Goal: Answer question/provide support

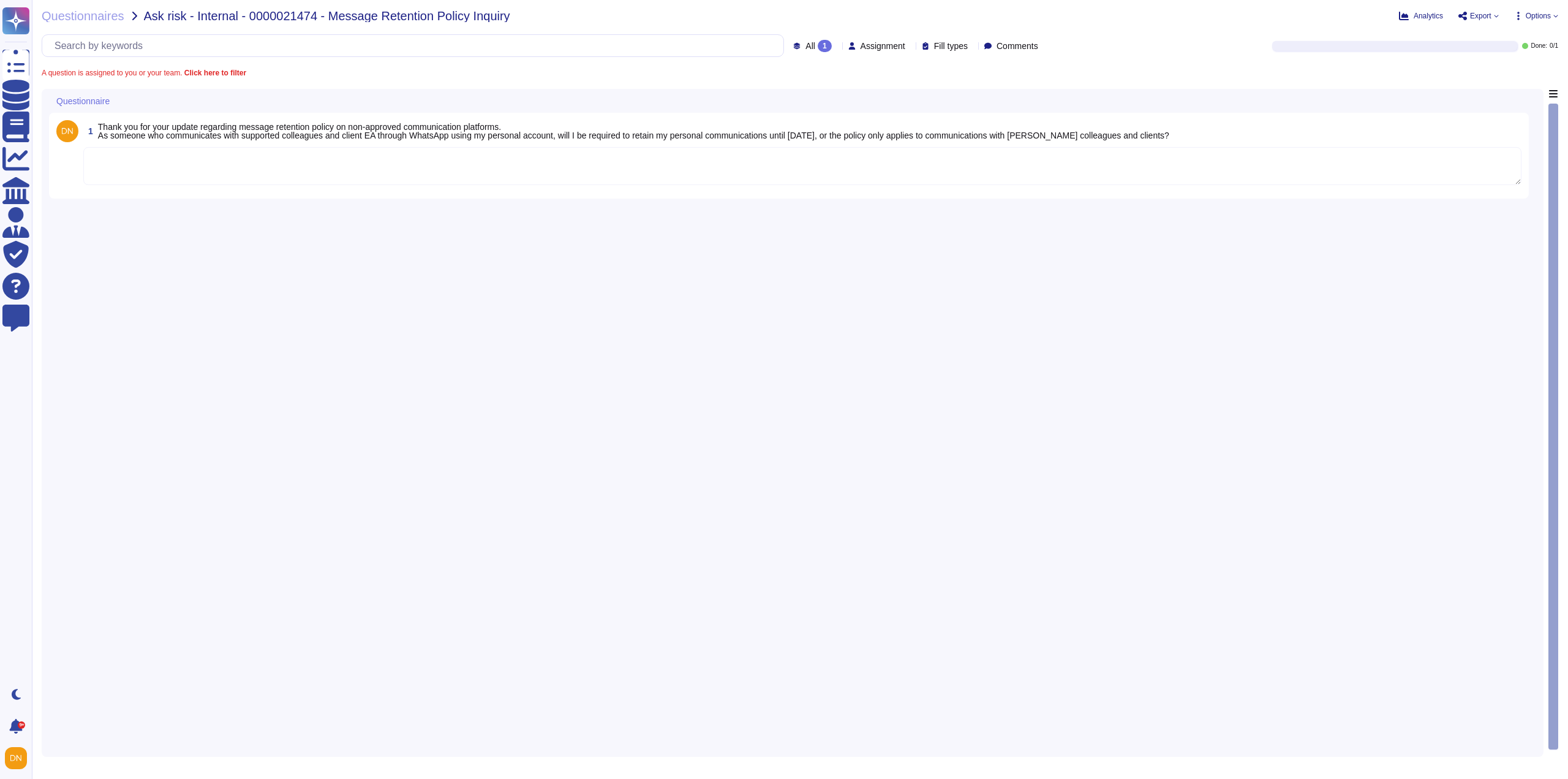
click at [197, 171] on textarea at bounding box center [802, 166] width 1438 height 38
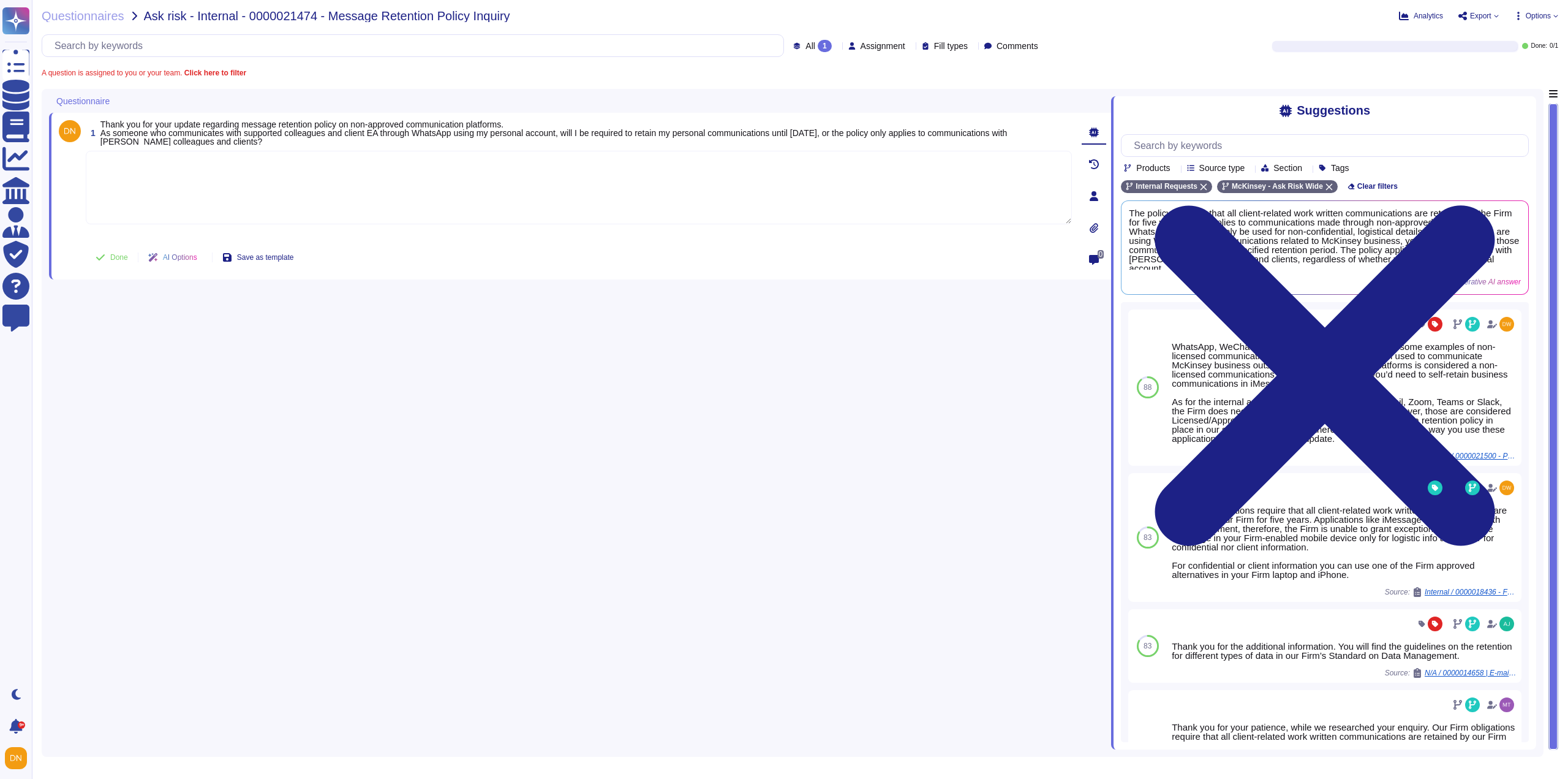
paste textarea "The messages you described qualify as business communication and must be retain…"
type textarea "The messages you described qualify as business communication and must be retain…"
click at [113, 253] on span "Done" at bounding box center [119, 256] width 18 height 7
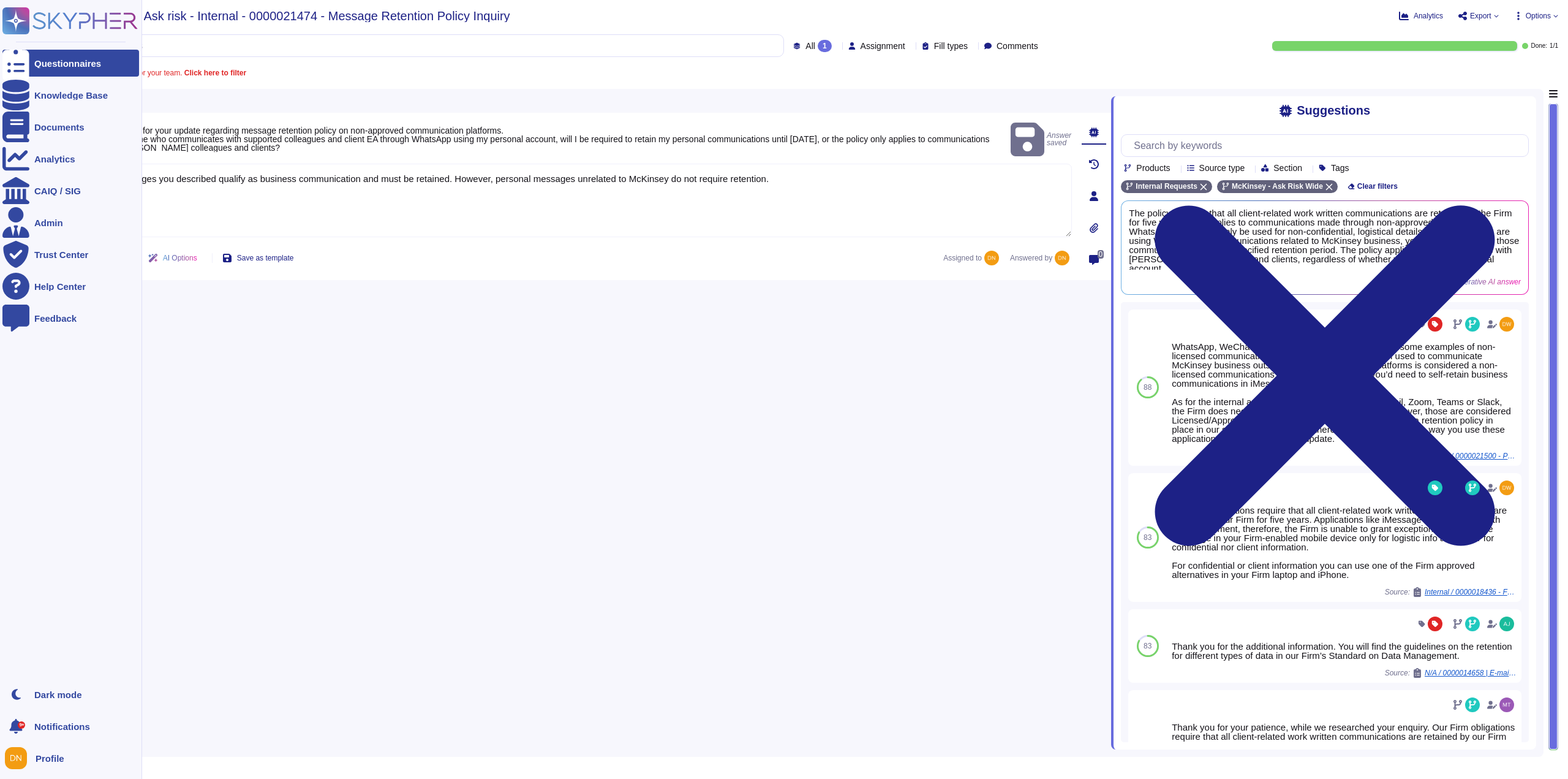
click at [25, 61] on div at bounding box center [15, 62] width 27 height 27
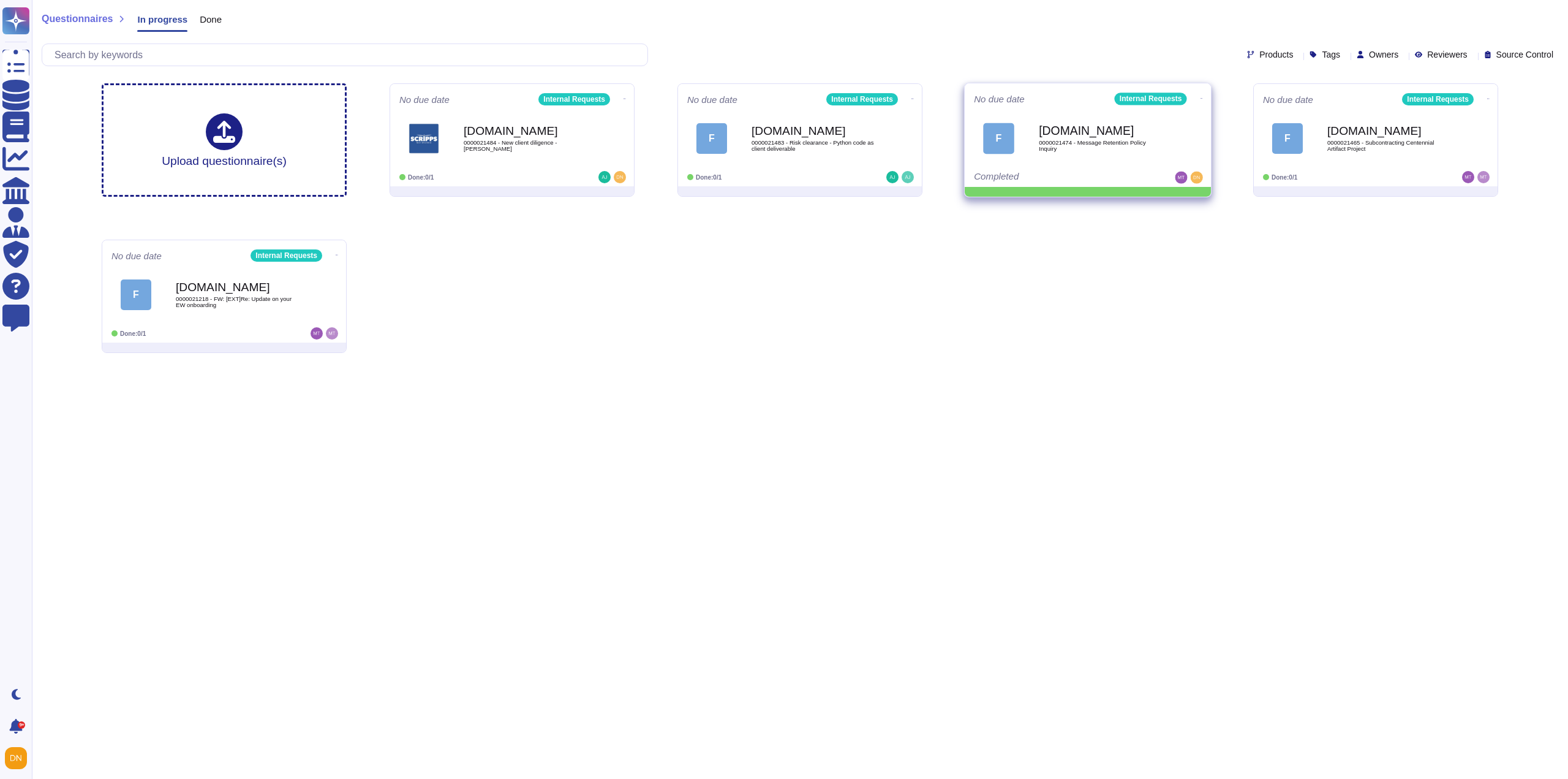
click at [626, 98] on icon at bounding box center [625, 99] width 2 height 3
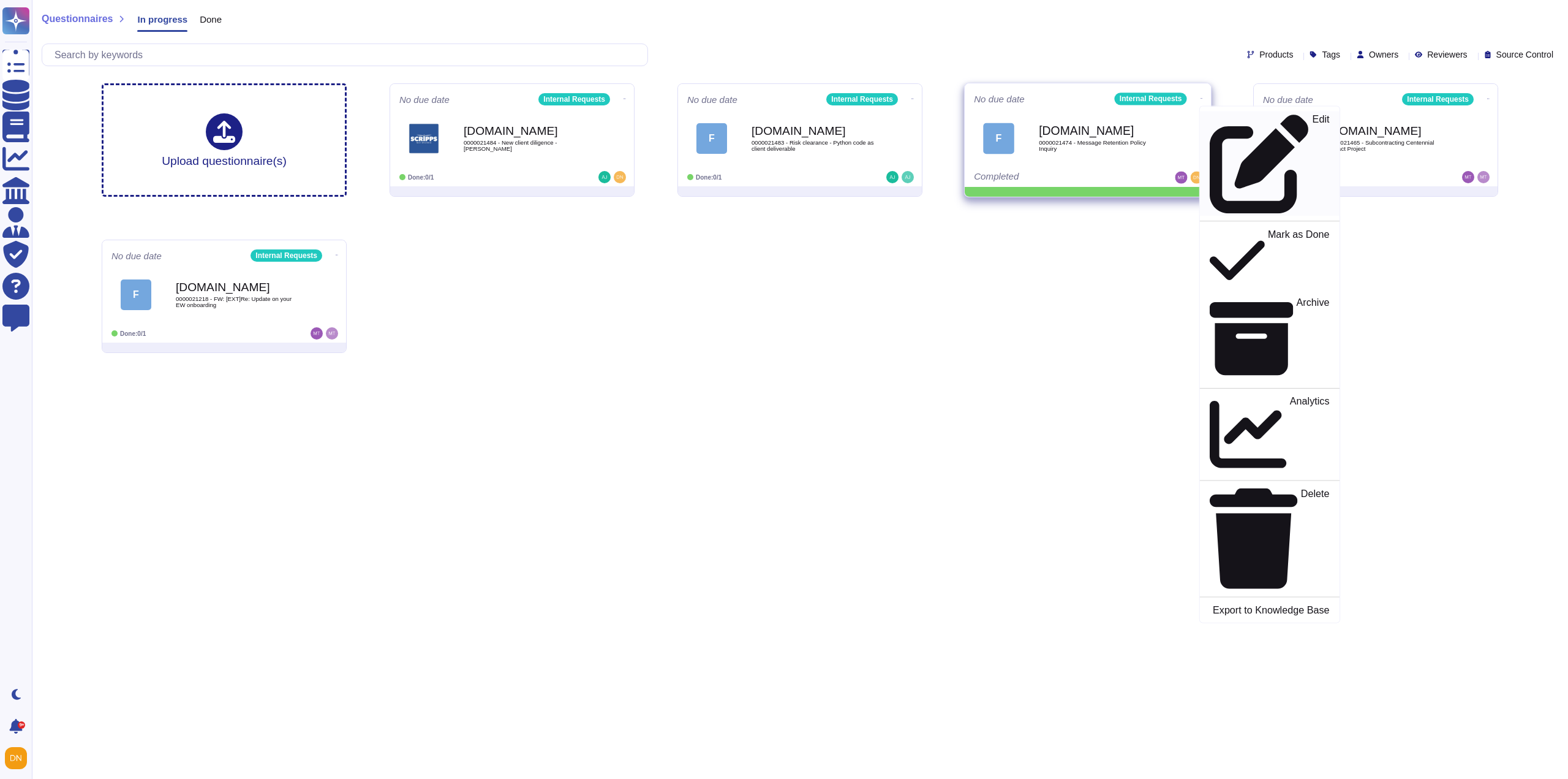
click at [1210, 117] on icon at bounding box center [1260, 164] width 100 height 100
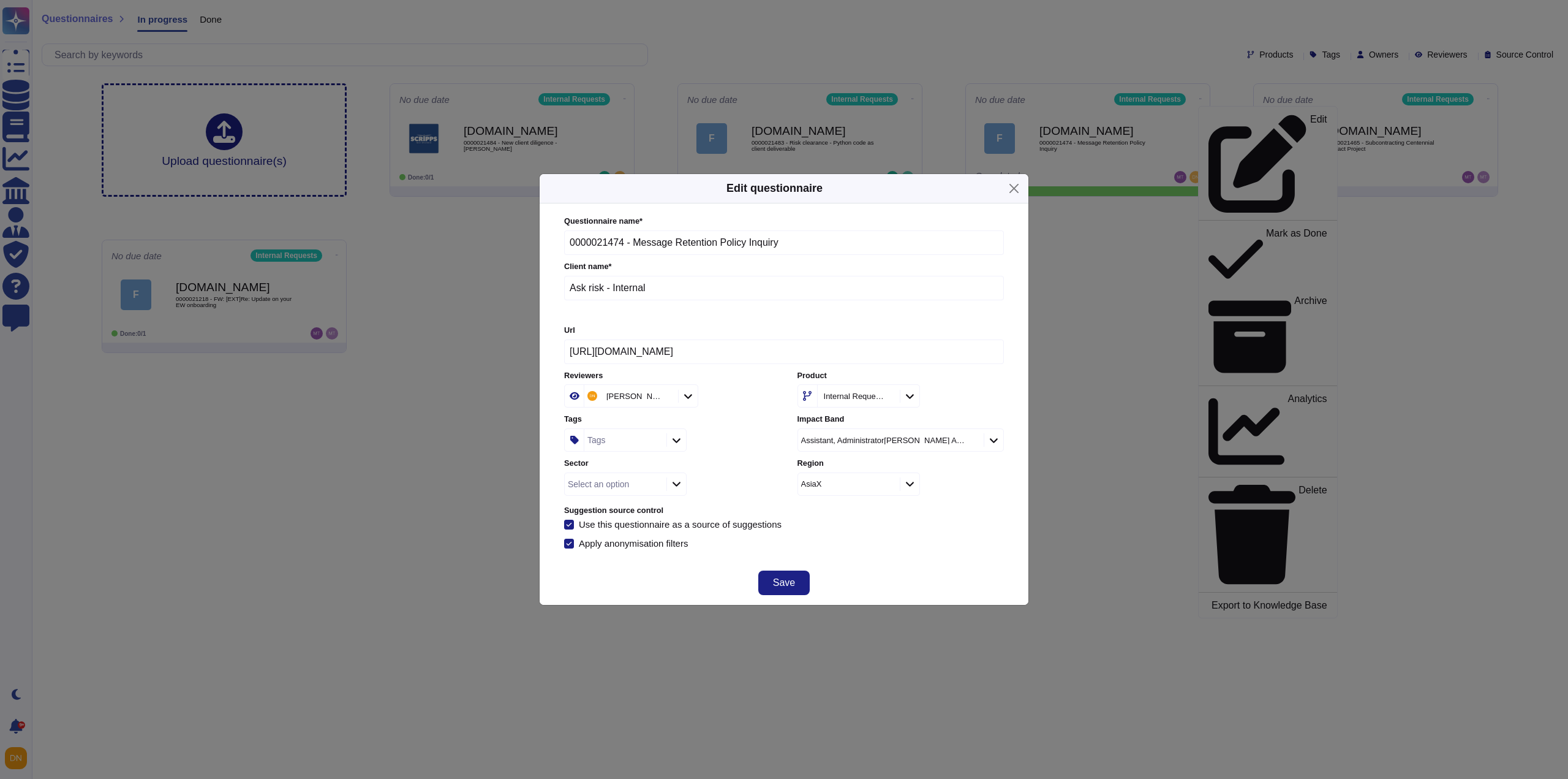
click at [608, 437] on div "Tags" at bounding box center [624, 440] width 79 height 22
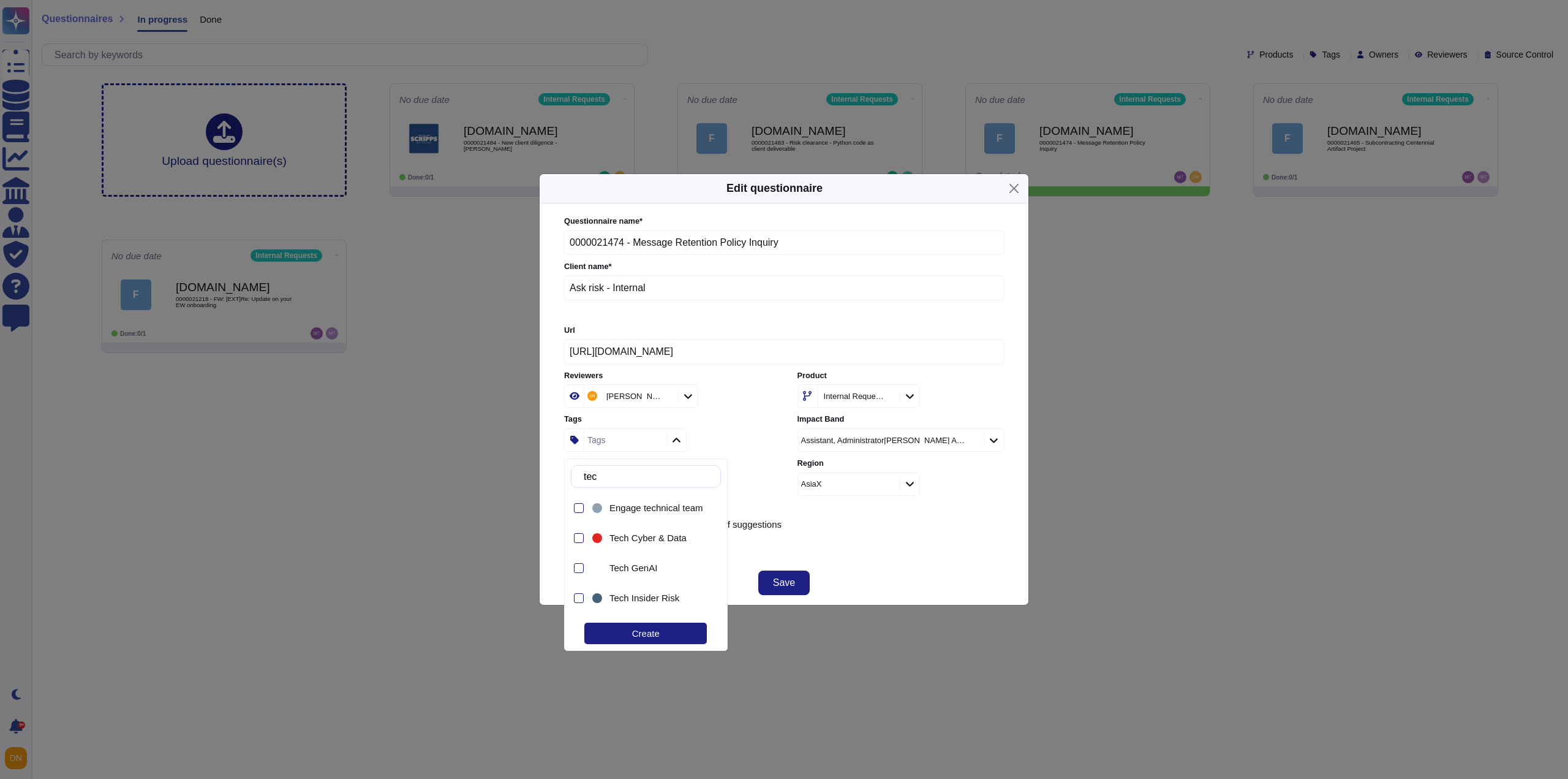
type input "tech"
click at [642, 535] on span "Tech Cyber & Data" at bounding box center [648, 537] width 77 height 11
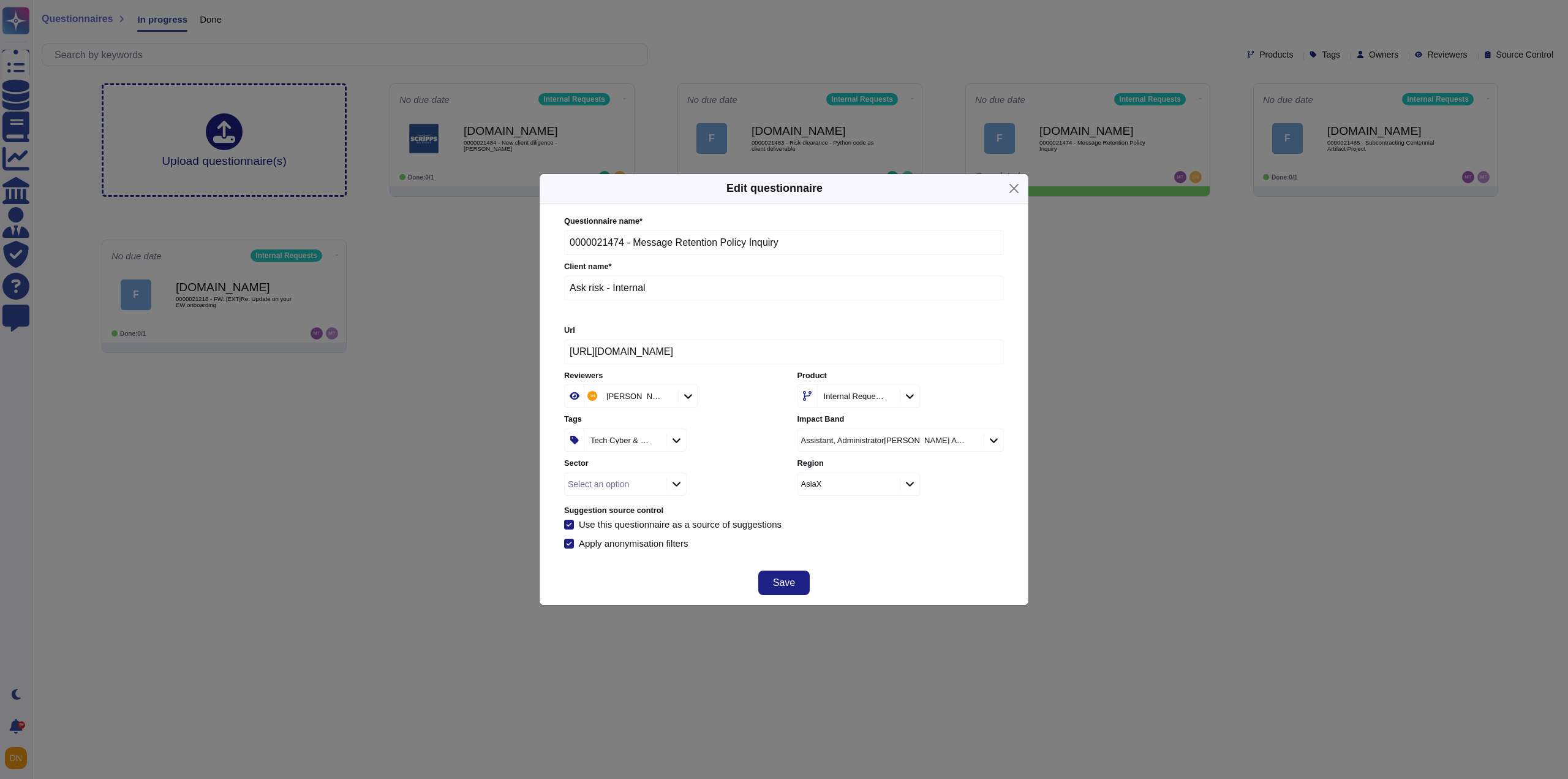
click at [839, 583] on div "Save" at bounding box center [784, 583] width 489 height 44
click at [802, 583] on button "Save" at bounding box center [784, 583] width 51 height 25
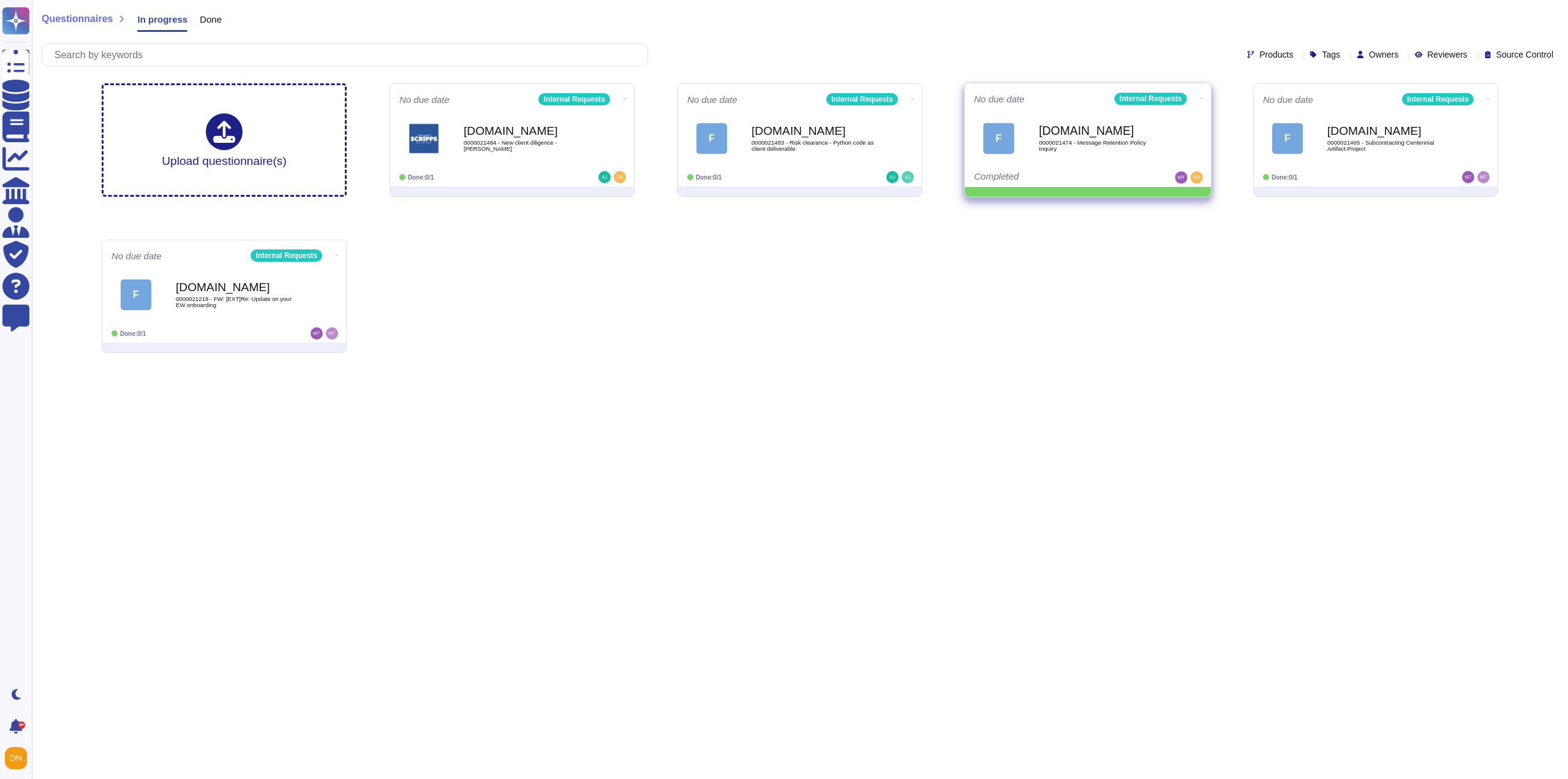
click at [626, 99] on icon at bounding box center [625, 99] width 2 height 1
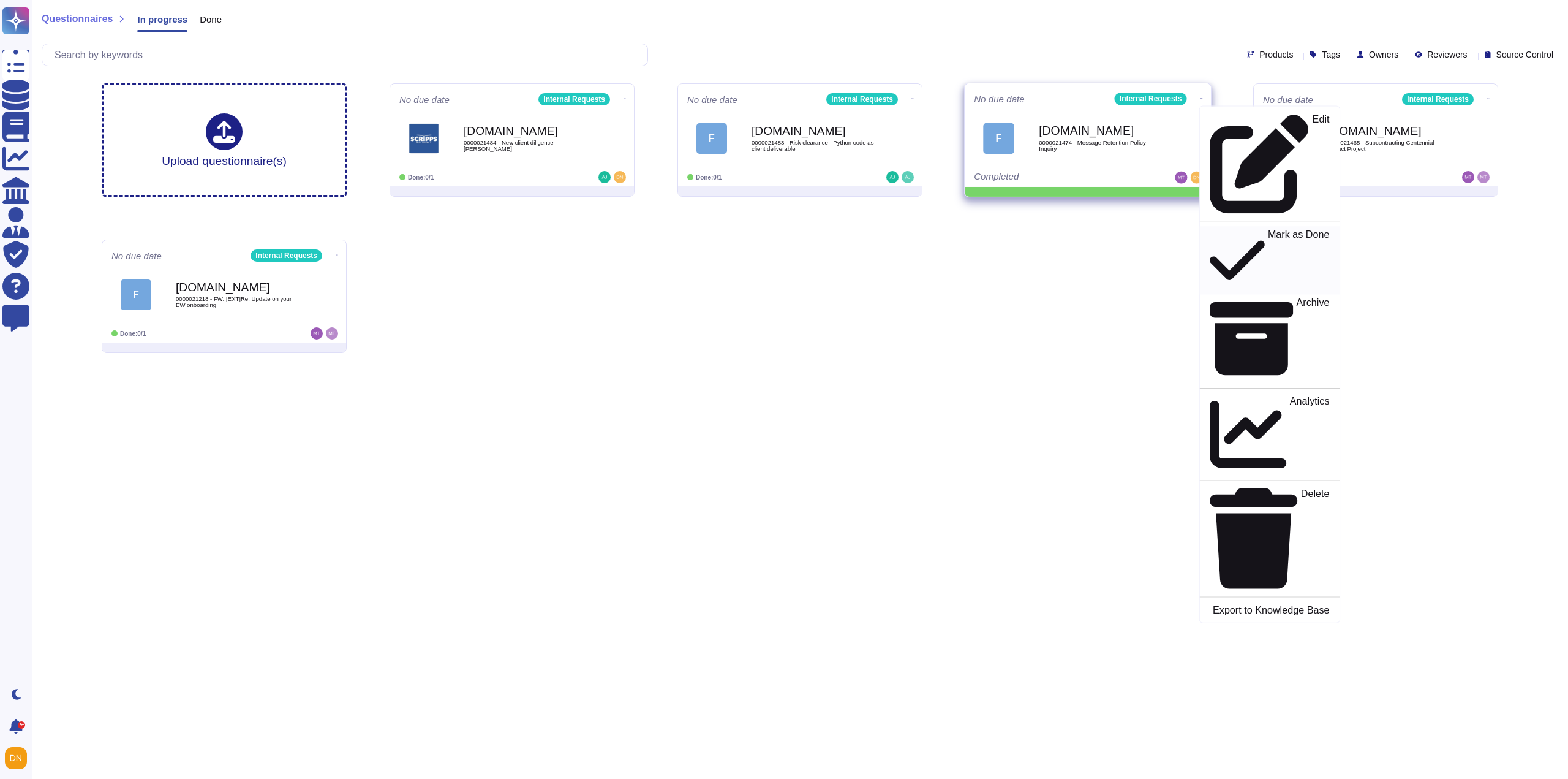
click at [1268, 229] on p "Mark as Done" at bounding box center [1299, 259] width 62 height 62
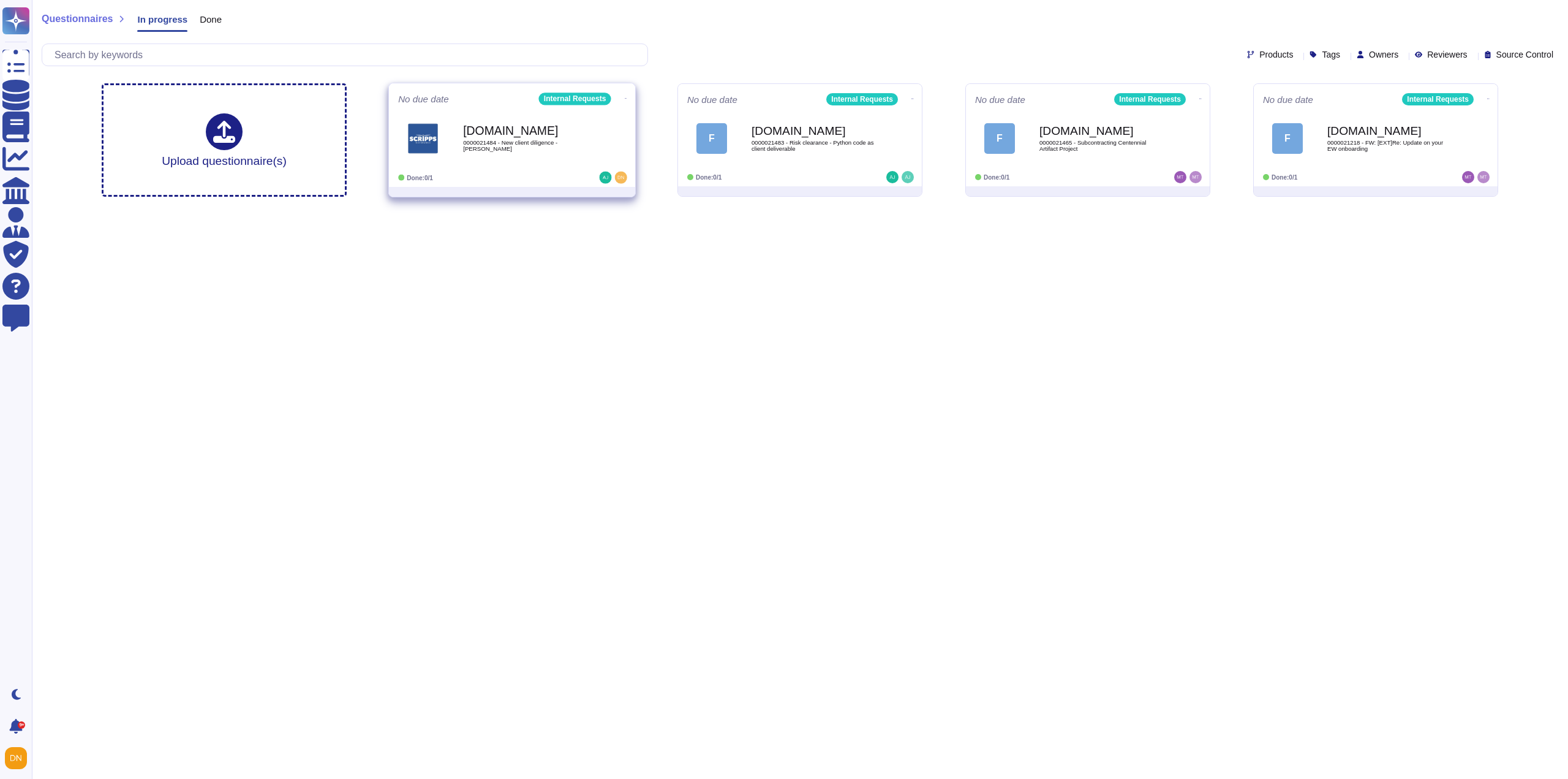
click at [551, 161] on div "[DOMAIN_NAME] 0000021484 - New client diligence - [PERSON_NAME]" at bounding box center [525, 138] width 124 height 49
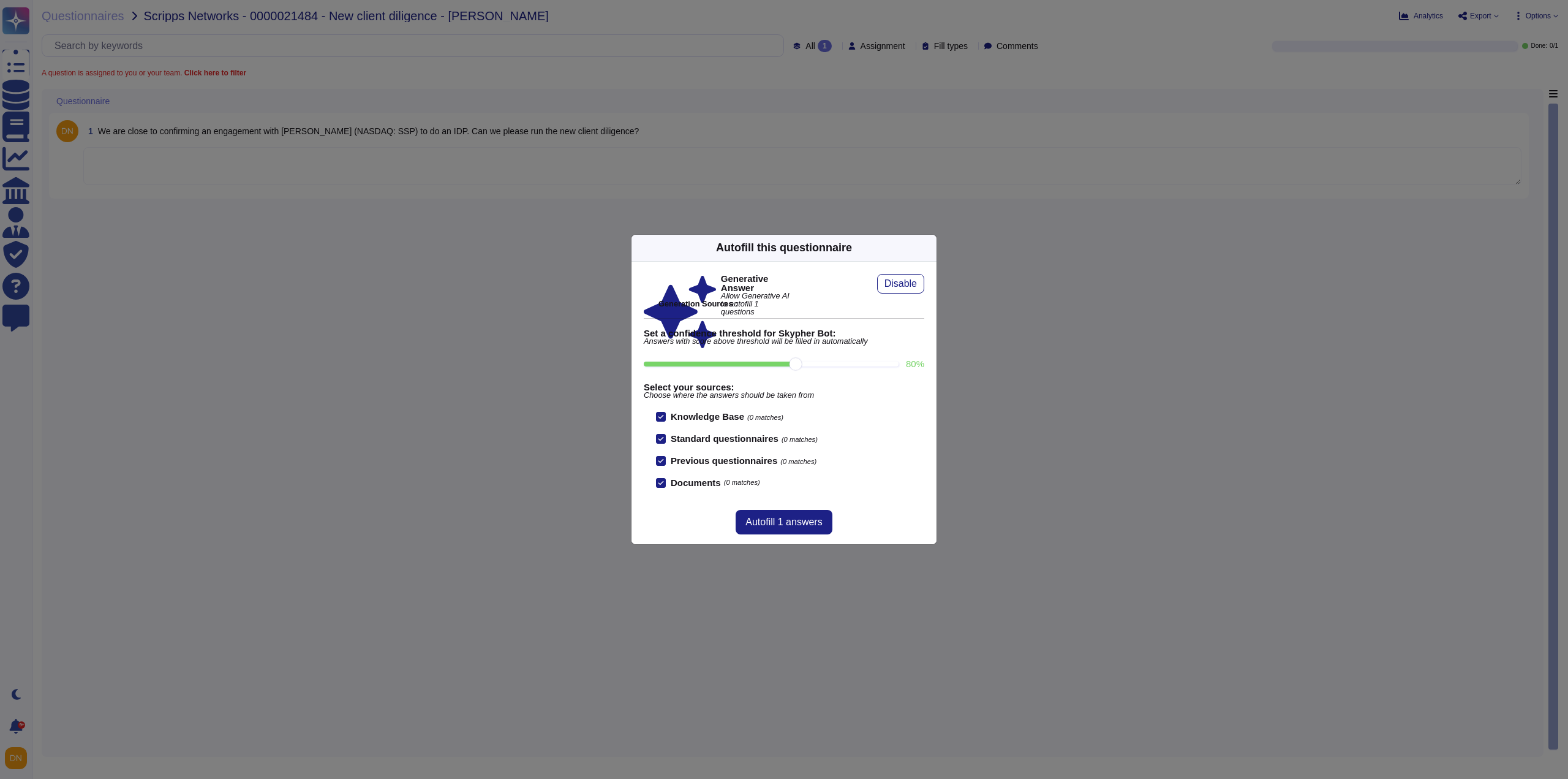
click at [921, 247] on body "Questionnaires Knowledge Base Documents Analytics CAIQ / SIG Admin Trust Center…" at bounding box center [784, 390] width 1568 height 779
click at [495, 170] on div "Autofill this questionnaire Generative Answer Allow Generative AI to autofill 1…" at bounding box center [784, 390] width 1568 height 779
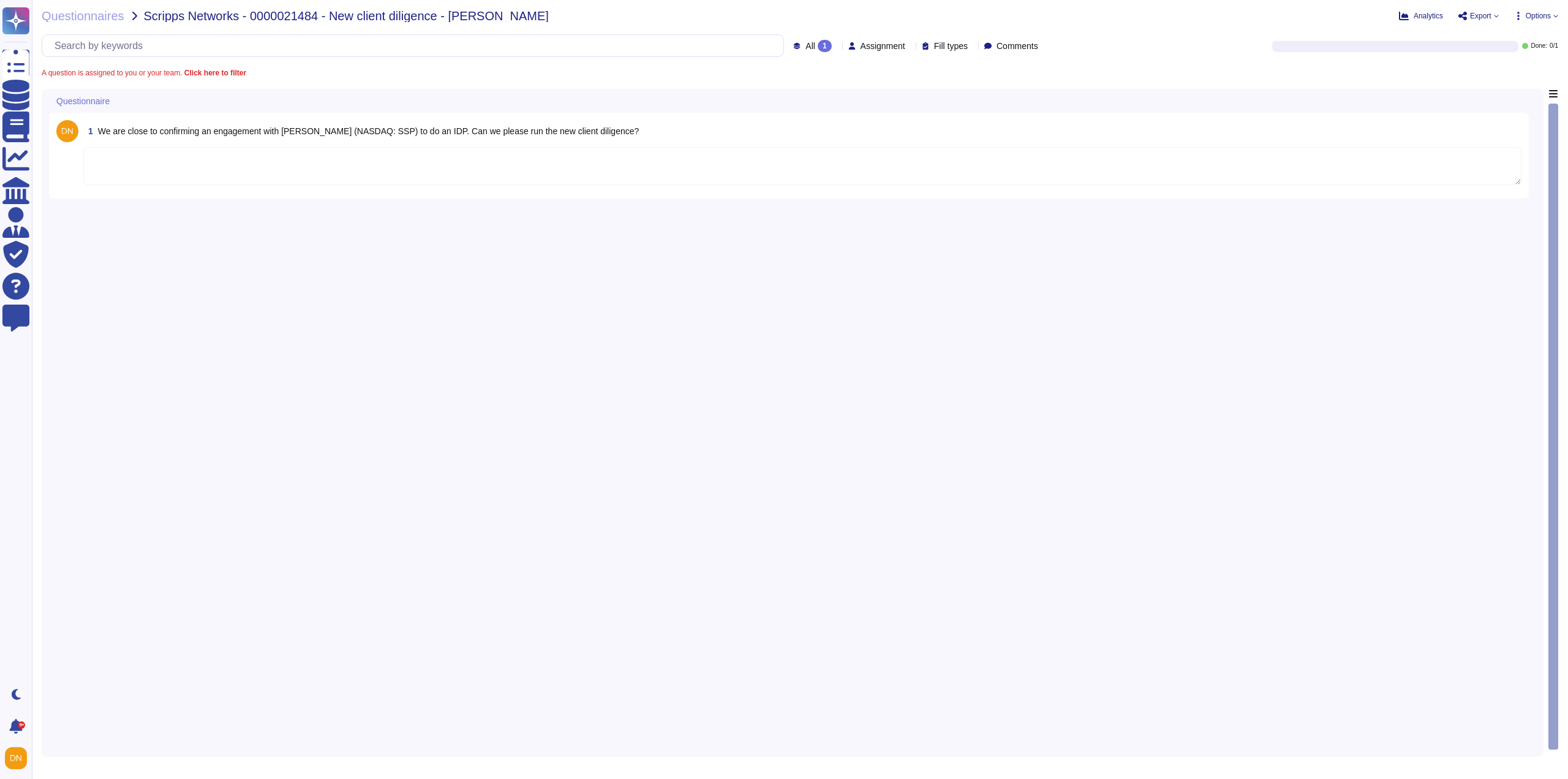
click at [389, 170] on textarea at bounding box center [802, 166] width 1438 height 38
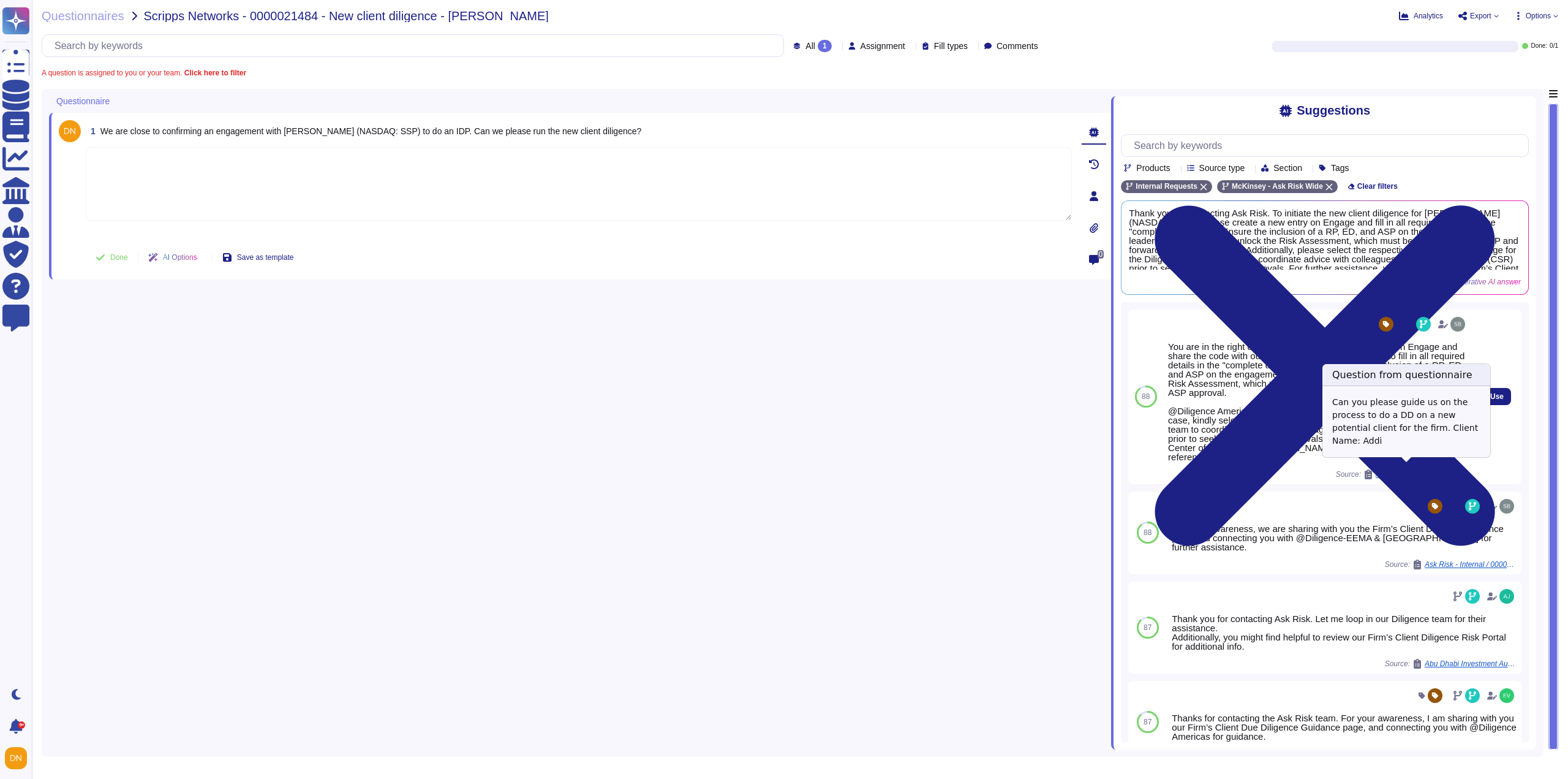
click at [1437, 470] on span "Ask Risk - Internal / 0000020869 - Risk for new client" at bounding box center [1421, 473] width 92 height 7
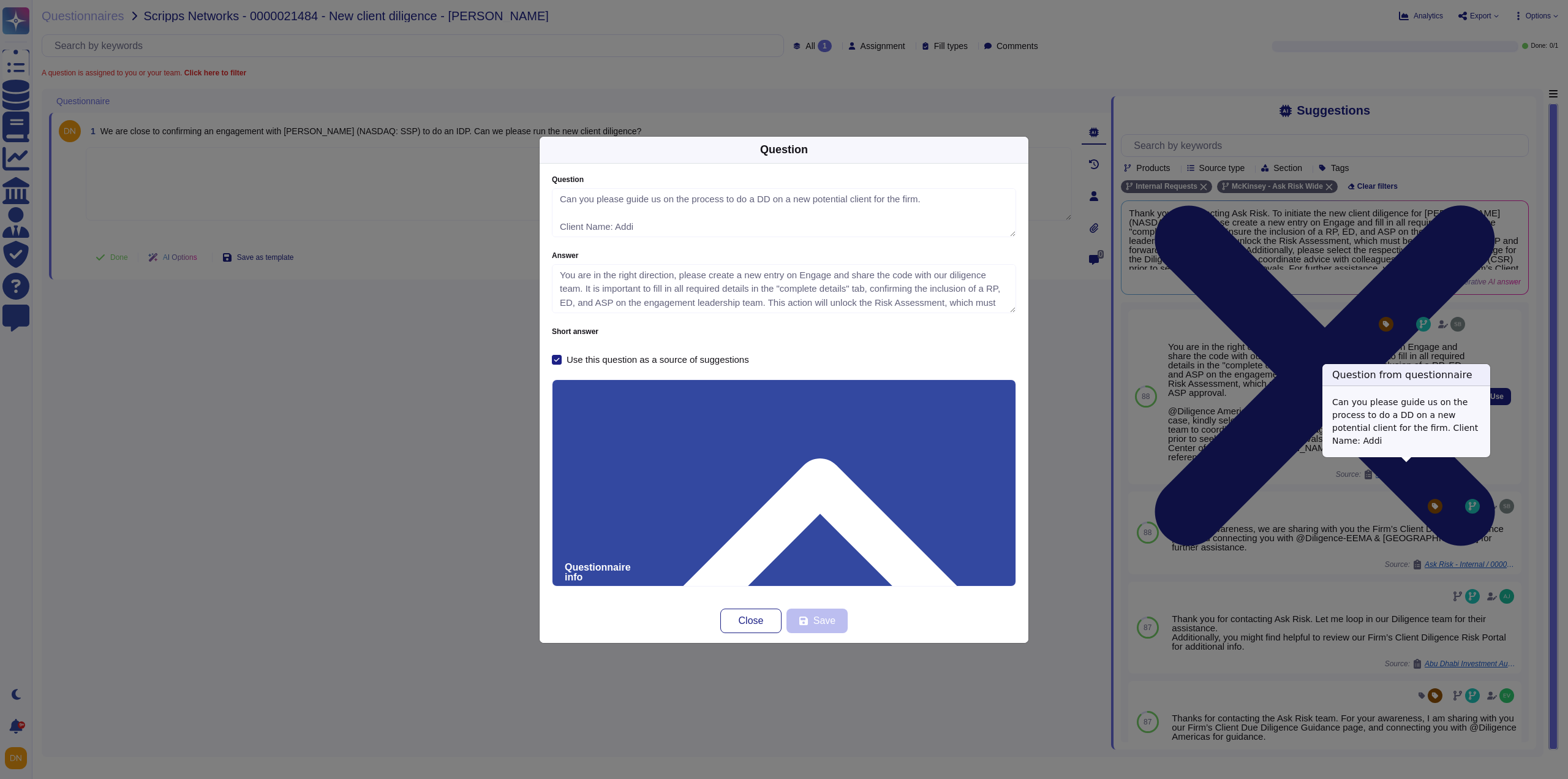
type textarea "Can you please guide us on the process to do a DD on a new potential client for…"
type textarea "You are in the right direction, please create a new entry on Engage and share t…"
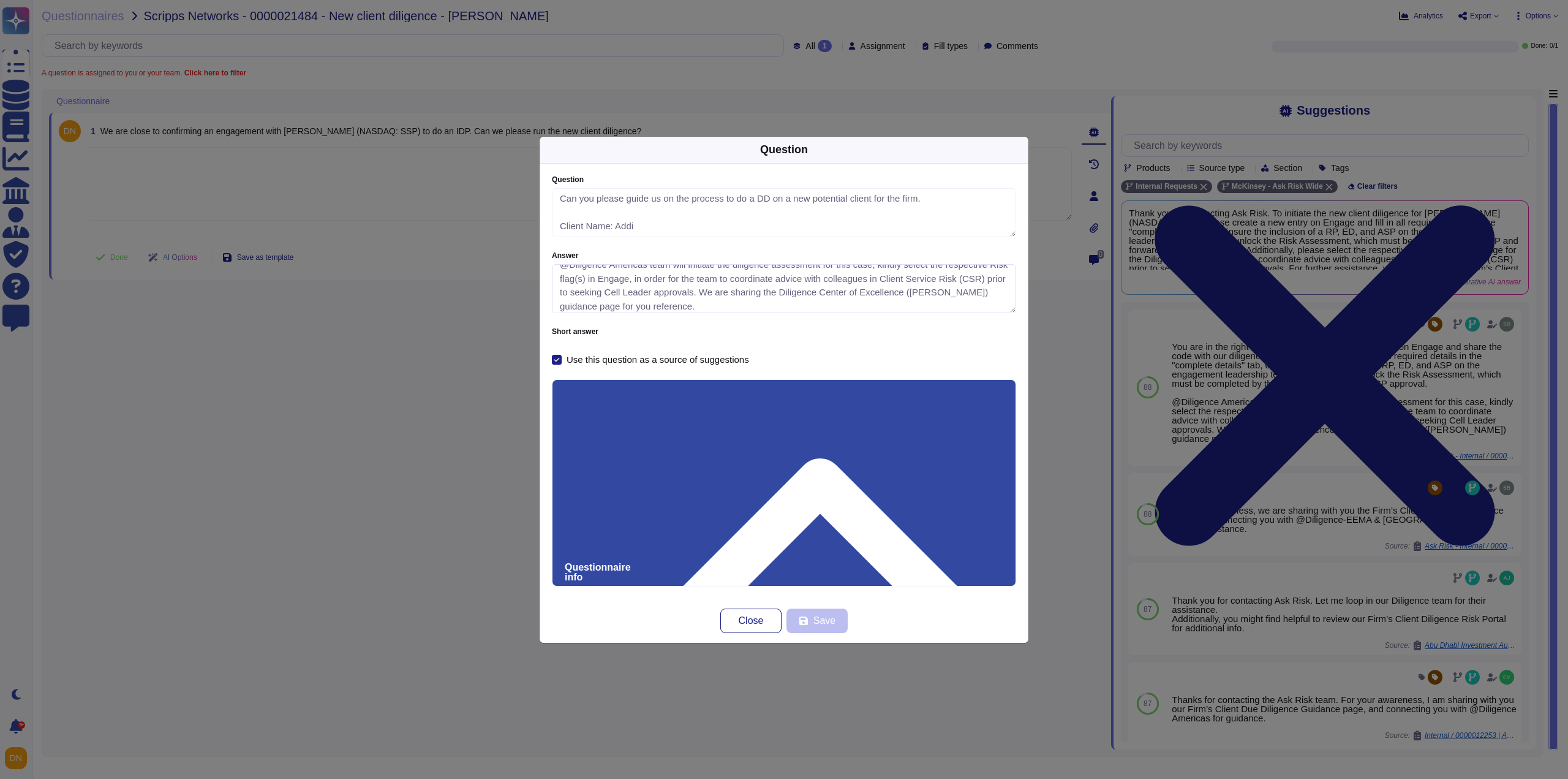
scroll to position [98, 0]
drag, startPoint x: 681, startPoint y: 279, endPoint x: 782, endPoint y: 289, distance: 101.5
click at [782, 289] on textarea "You are in the right direction, please create a new entry on Engage and share t…" at bounding box center [784, 289] width 464 height 49
drag, startPoint x: 622, startPoint y: 447, endPoint x: 538, endPoint y: 436, distance: 84.7
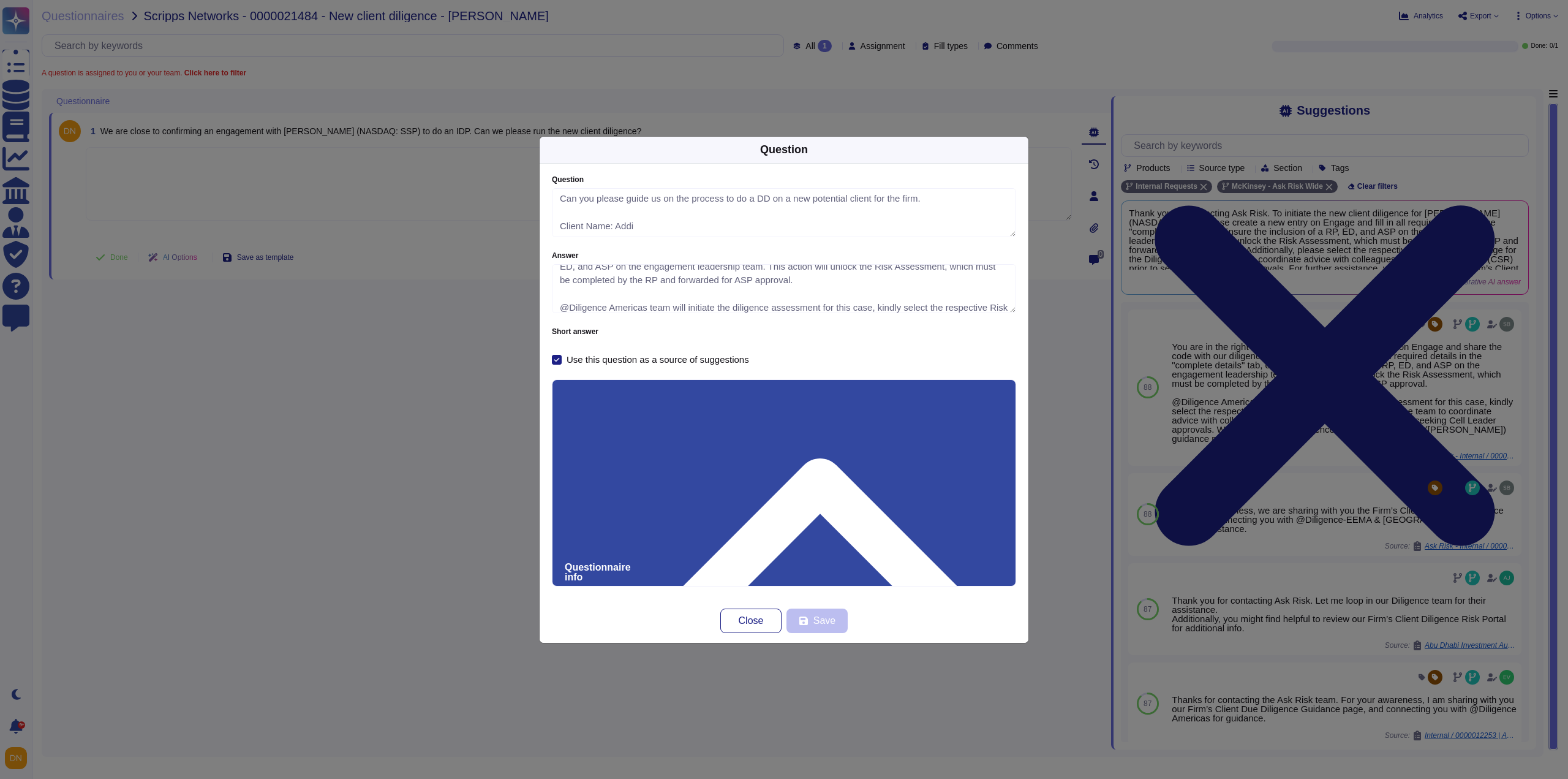
click at [538, 436] on div "Question Question Can you please guide us on the process to do a DD on a new po…" at bounding box center [784, 390] width 1568 height 779
click at [755, 616] on span "Close" at bounding box center [751, 621] width 25 height 10
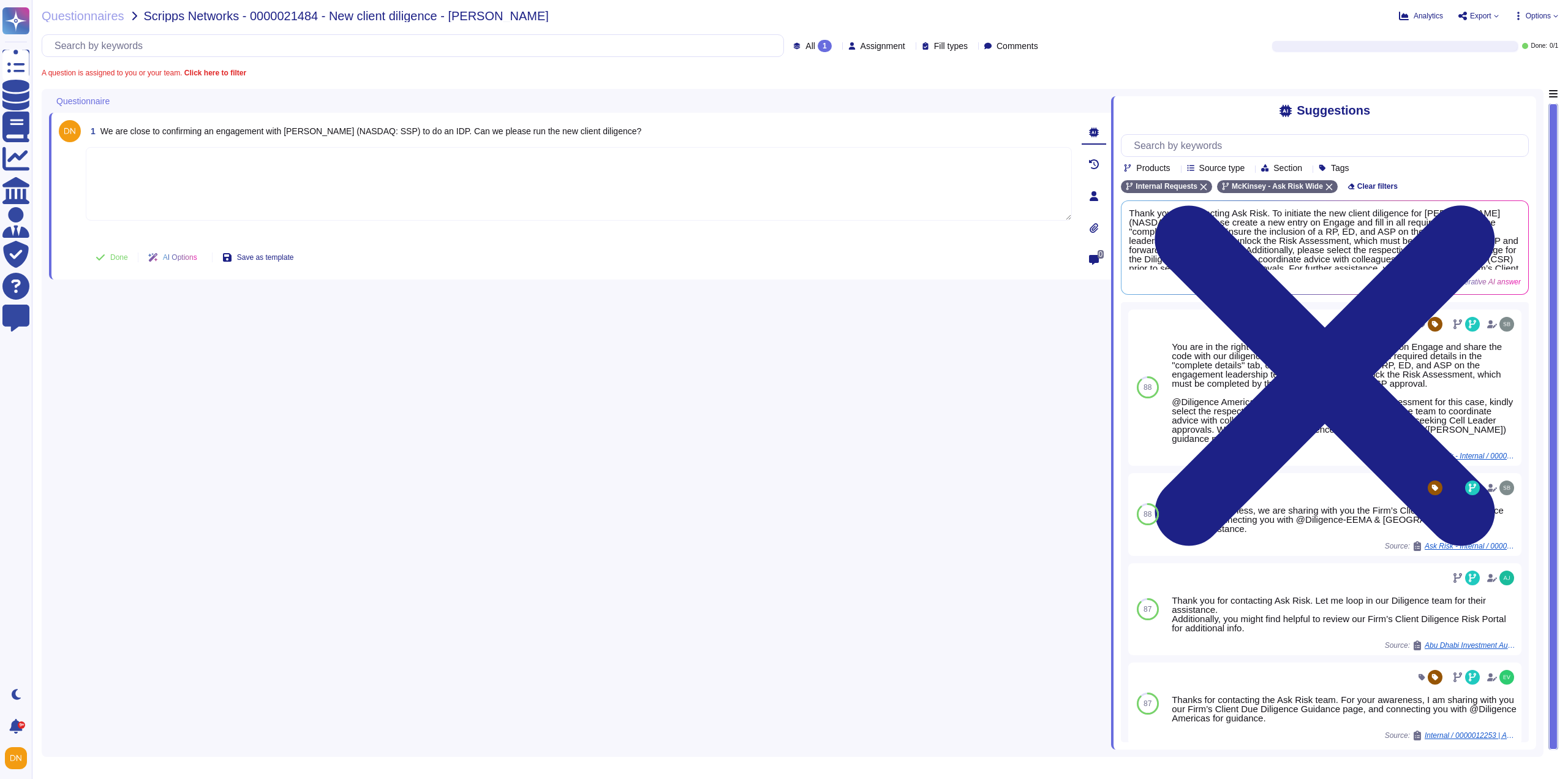
click at [289, 190] on textarea at bounding box center [579, 183] width 987 height 74
paste textarea "As the Engage record for this engagement has already been created, we kindly re…"
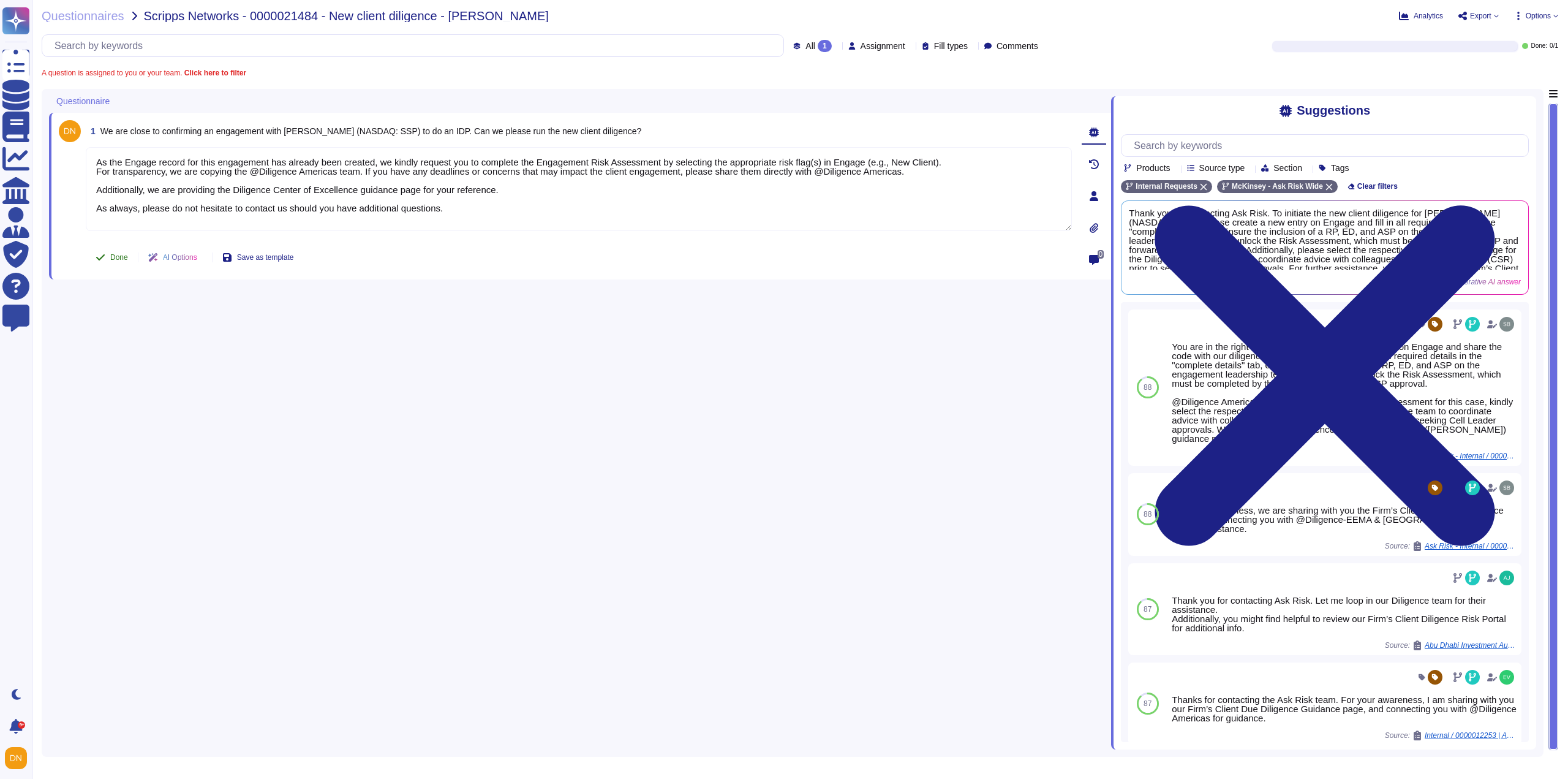
click at [102, 263] on button "Done" at bounding box center [111, 257] width 52 height 25
type textarea "As the Engage record for this engagement has already been created, we kindly re…"
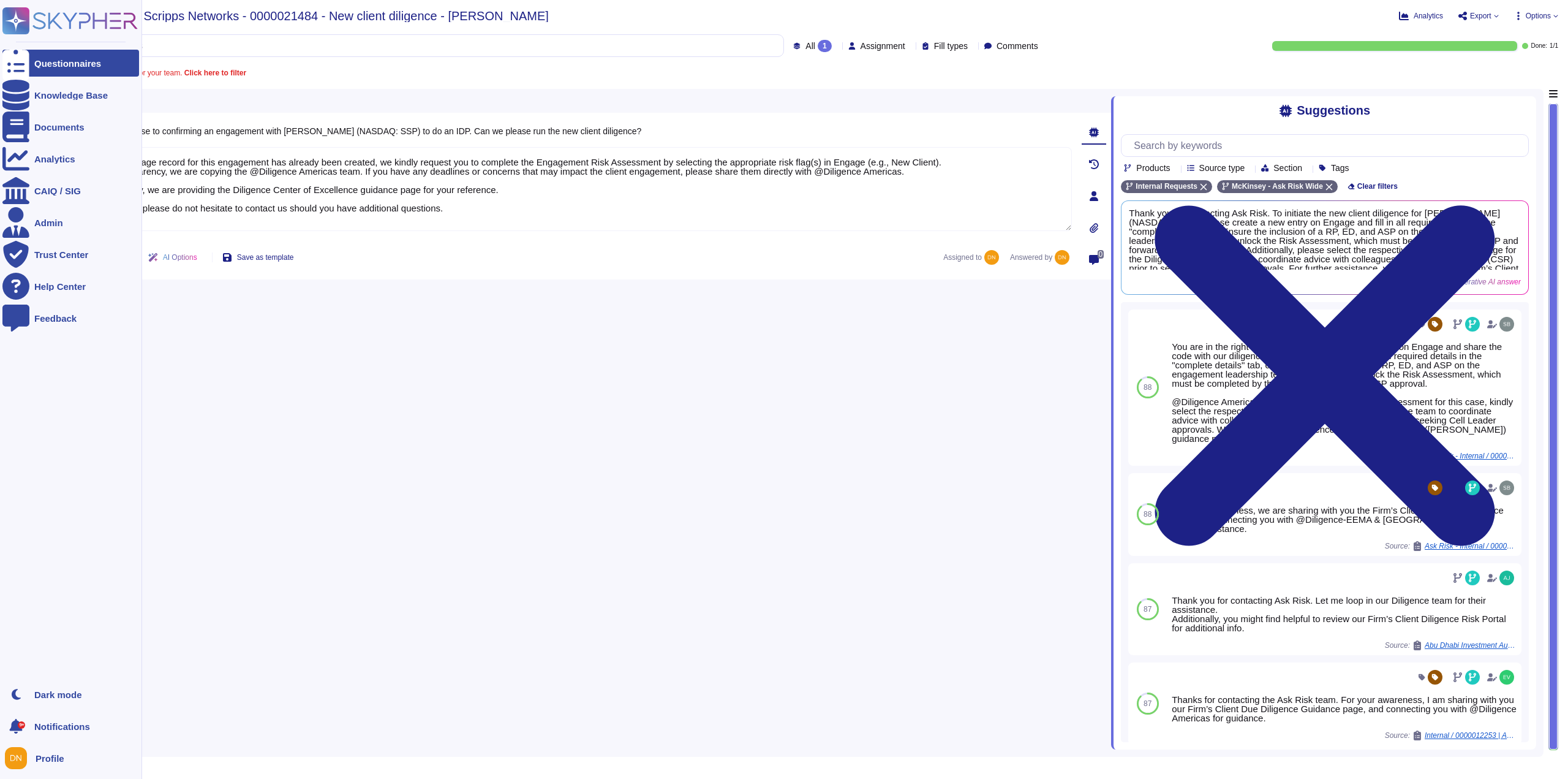
click at [29, 67] on div at bounding box center [15, 62] width 27 height 27
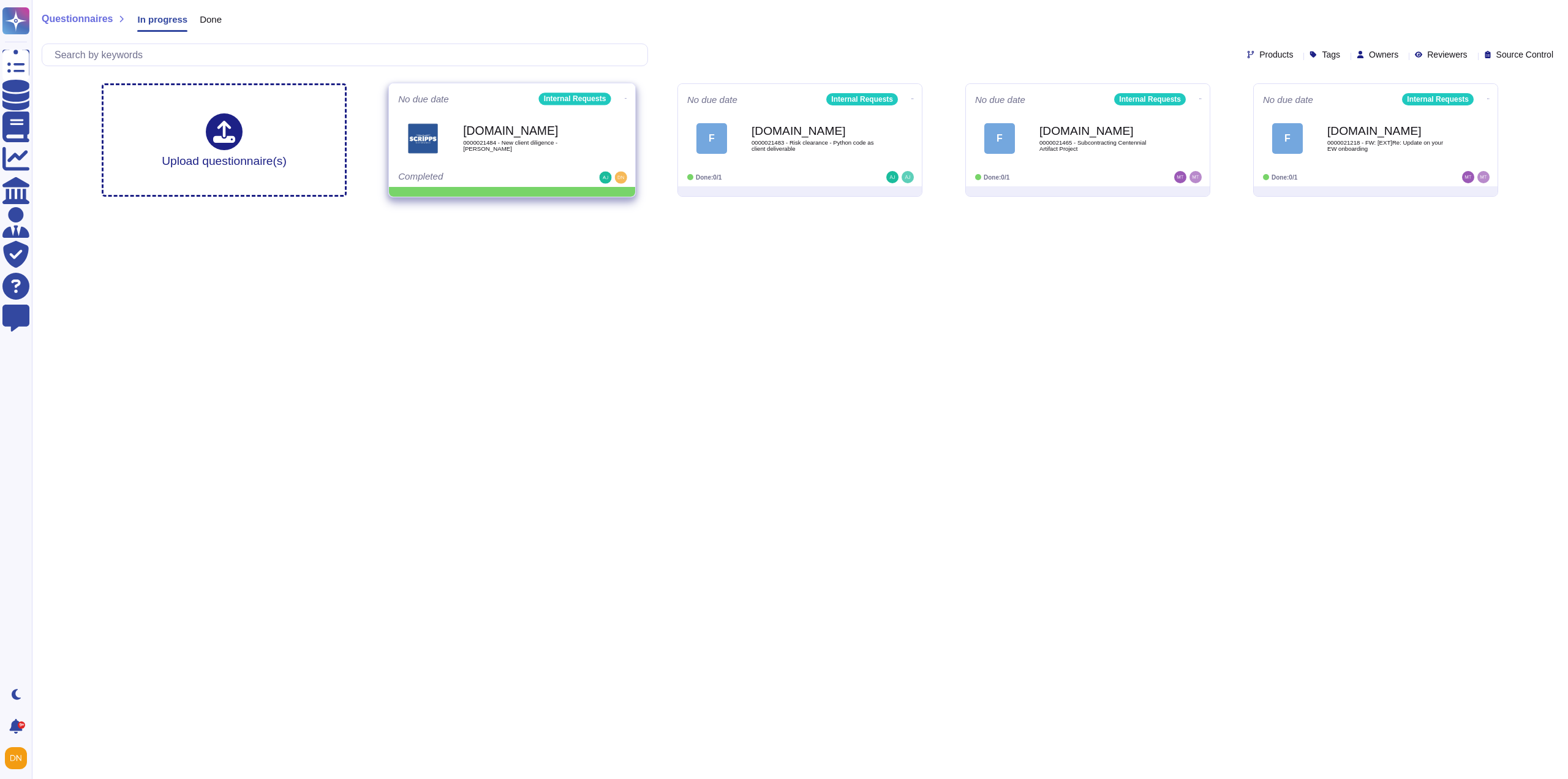
click at [625, 98] on icon at bounding box center [626, 98] width 2 height 1
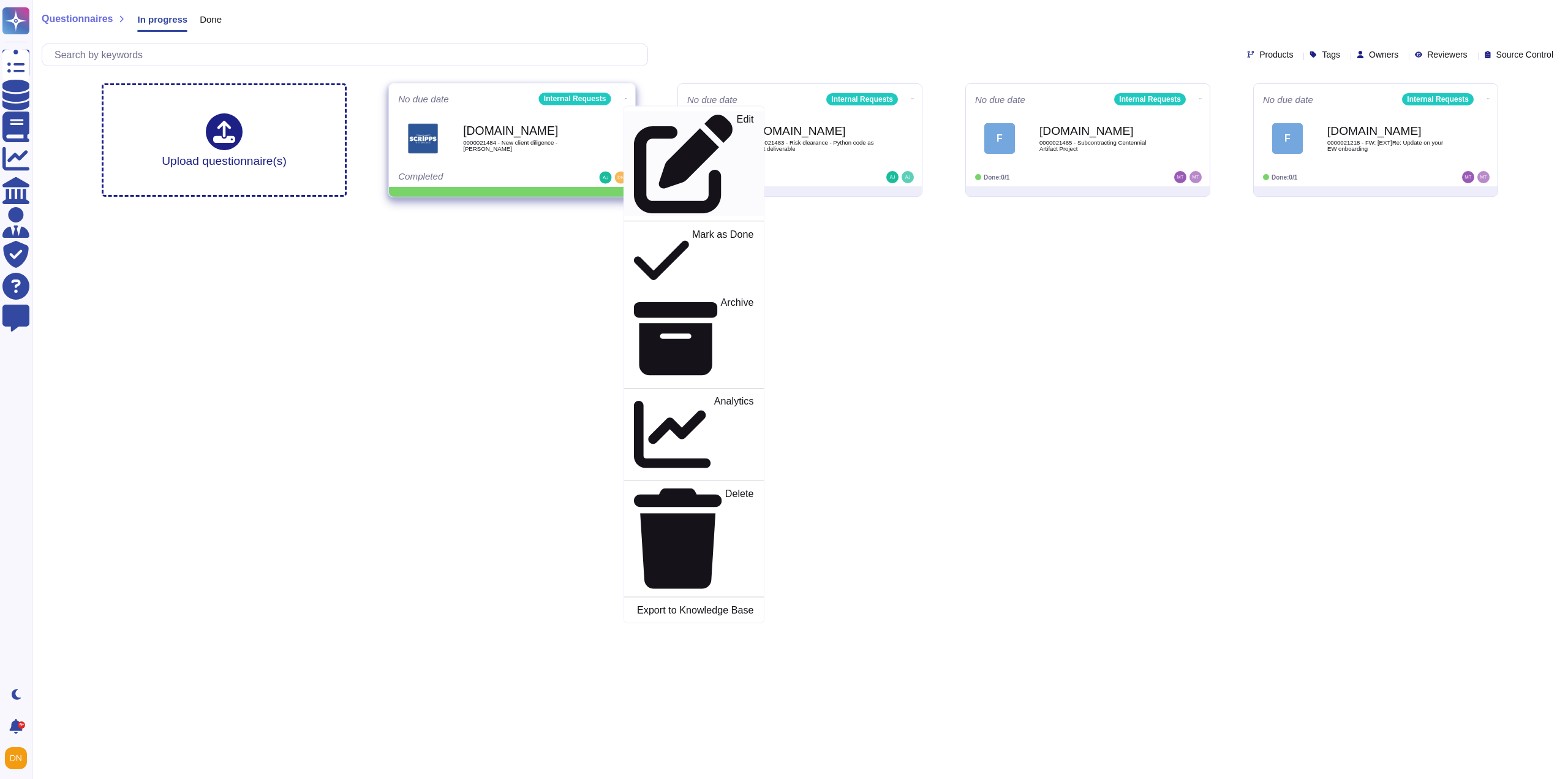
click at [737, 124] on p "Edit" at bounding box center [745, 164] width 17 height 100
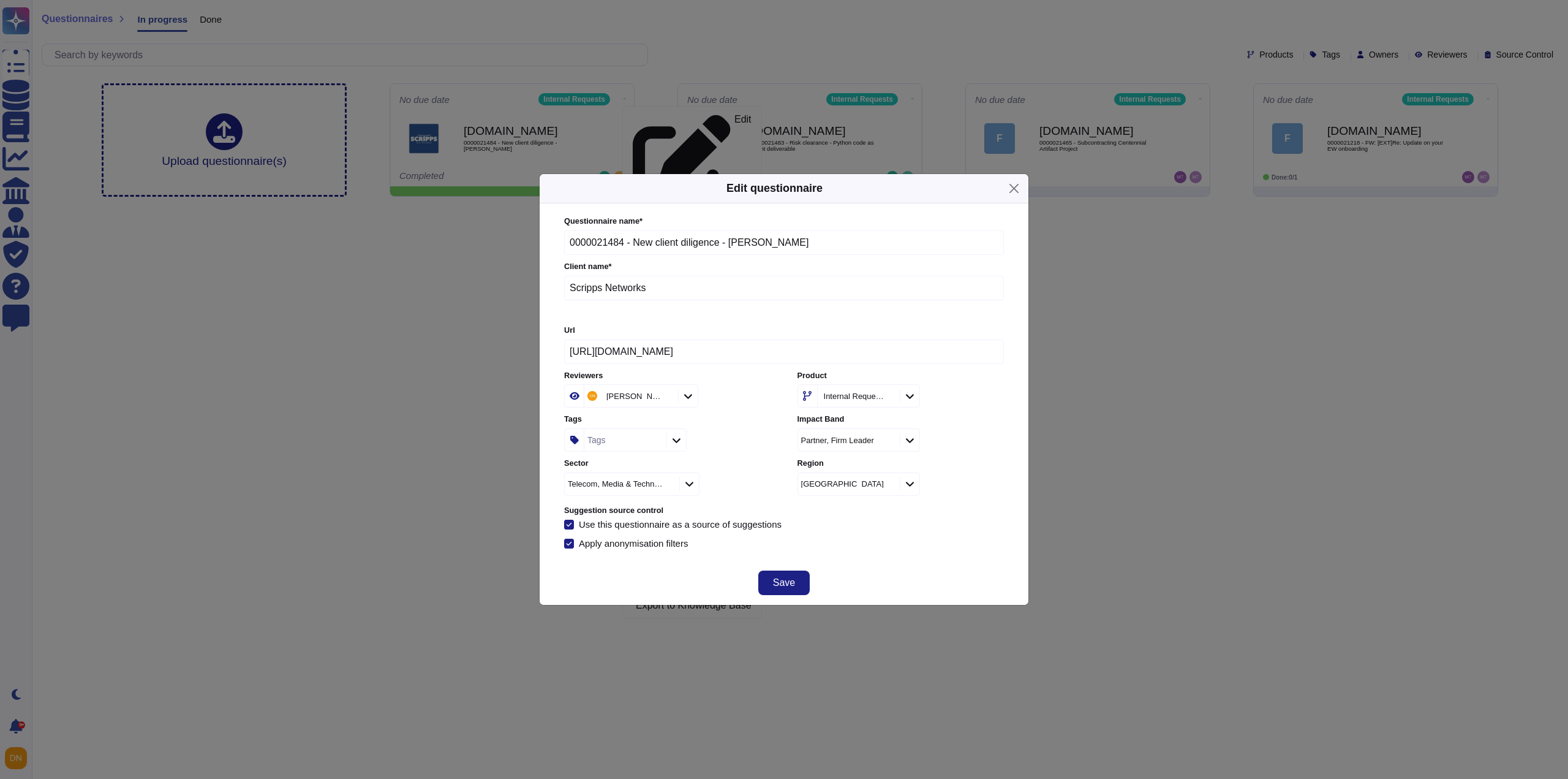
click at [625, 438] on div "Tags" at bounding box center [624, 440] width 79 height 22
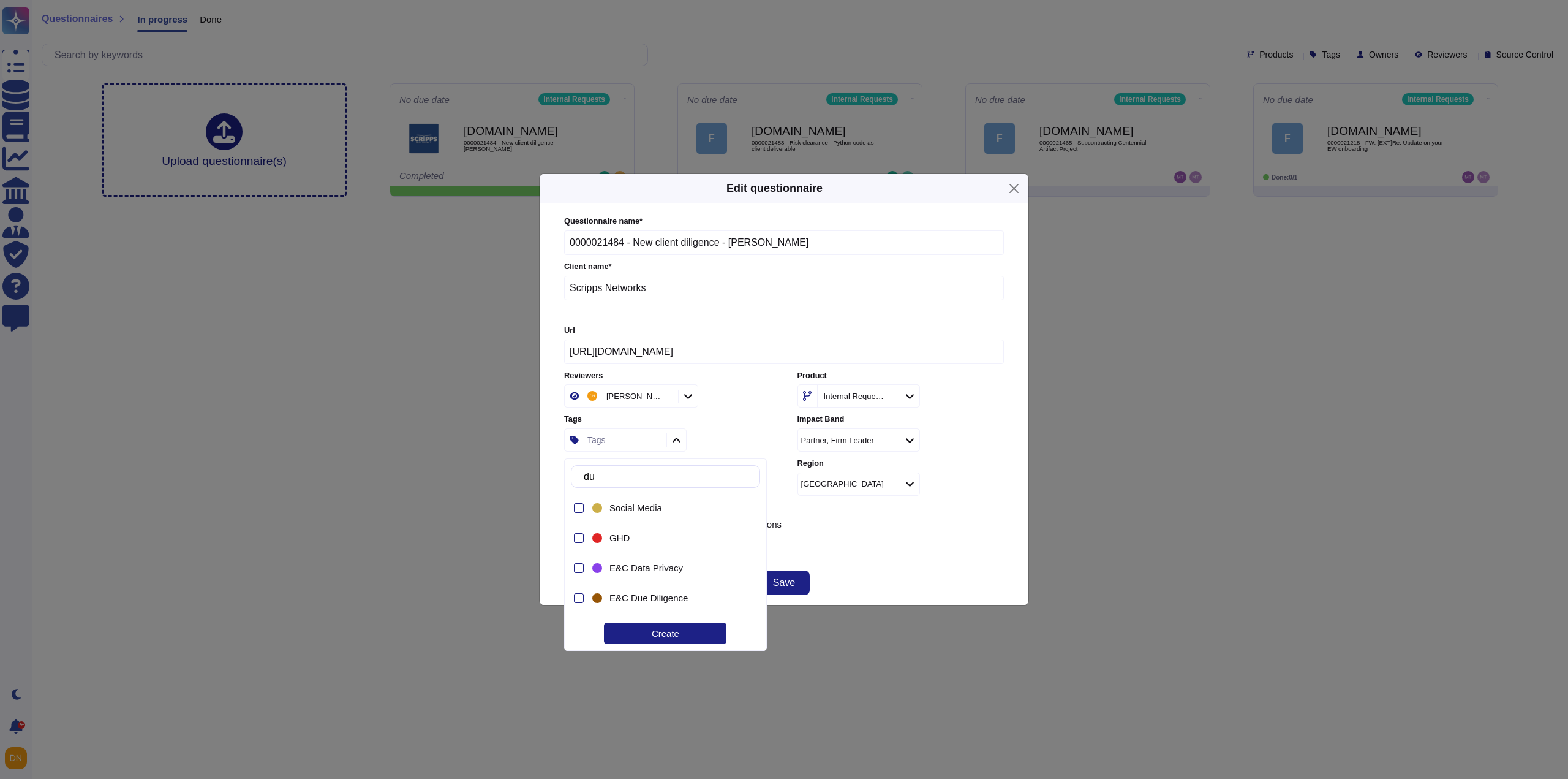
type input "due"
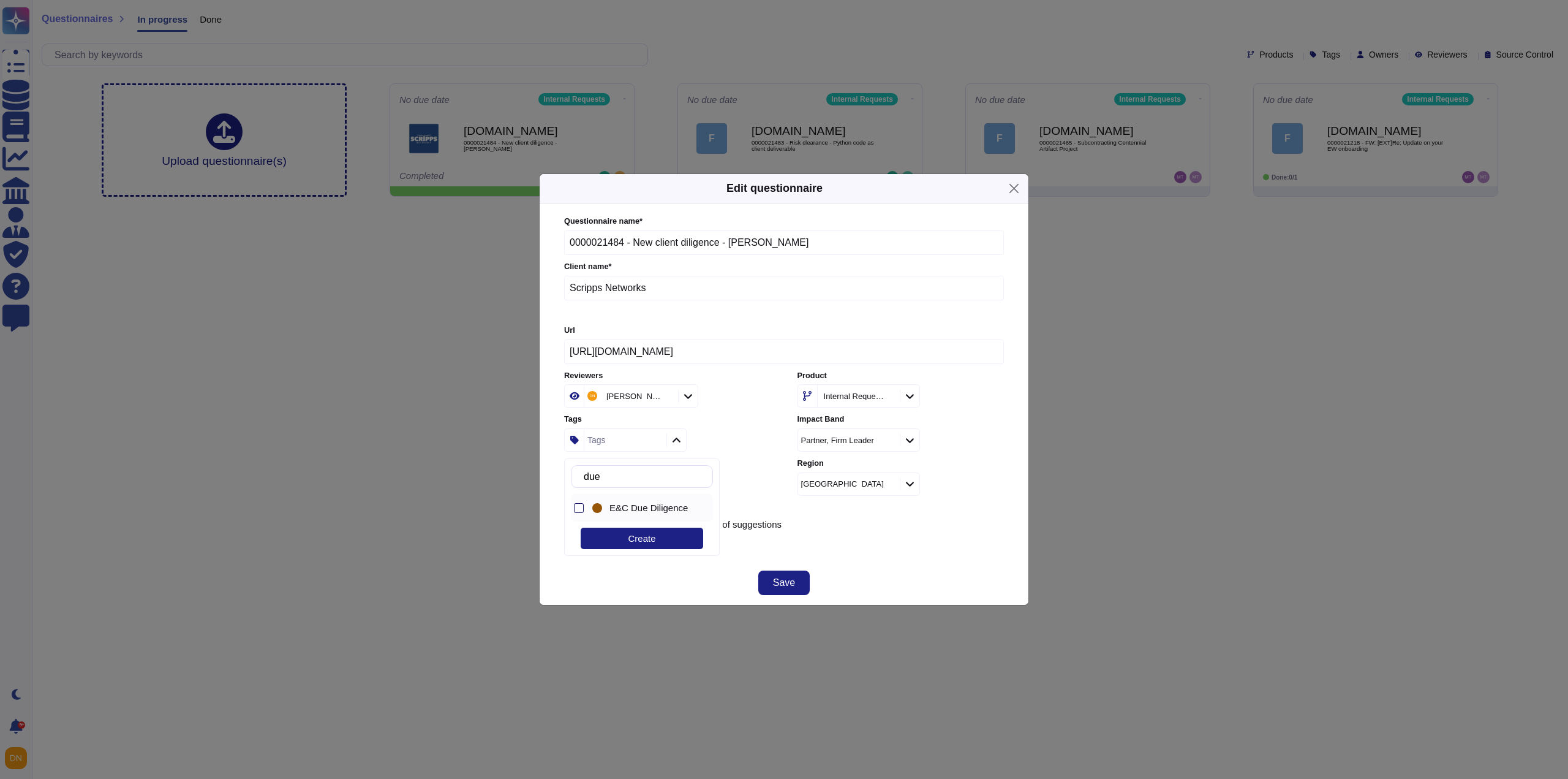
click at [580, 506] on div at bounding box center [579, 508] width 10 height 10
click at [804, 578] on button "Save" at bounding box center [784, 583] width 51 height 25
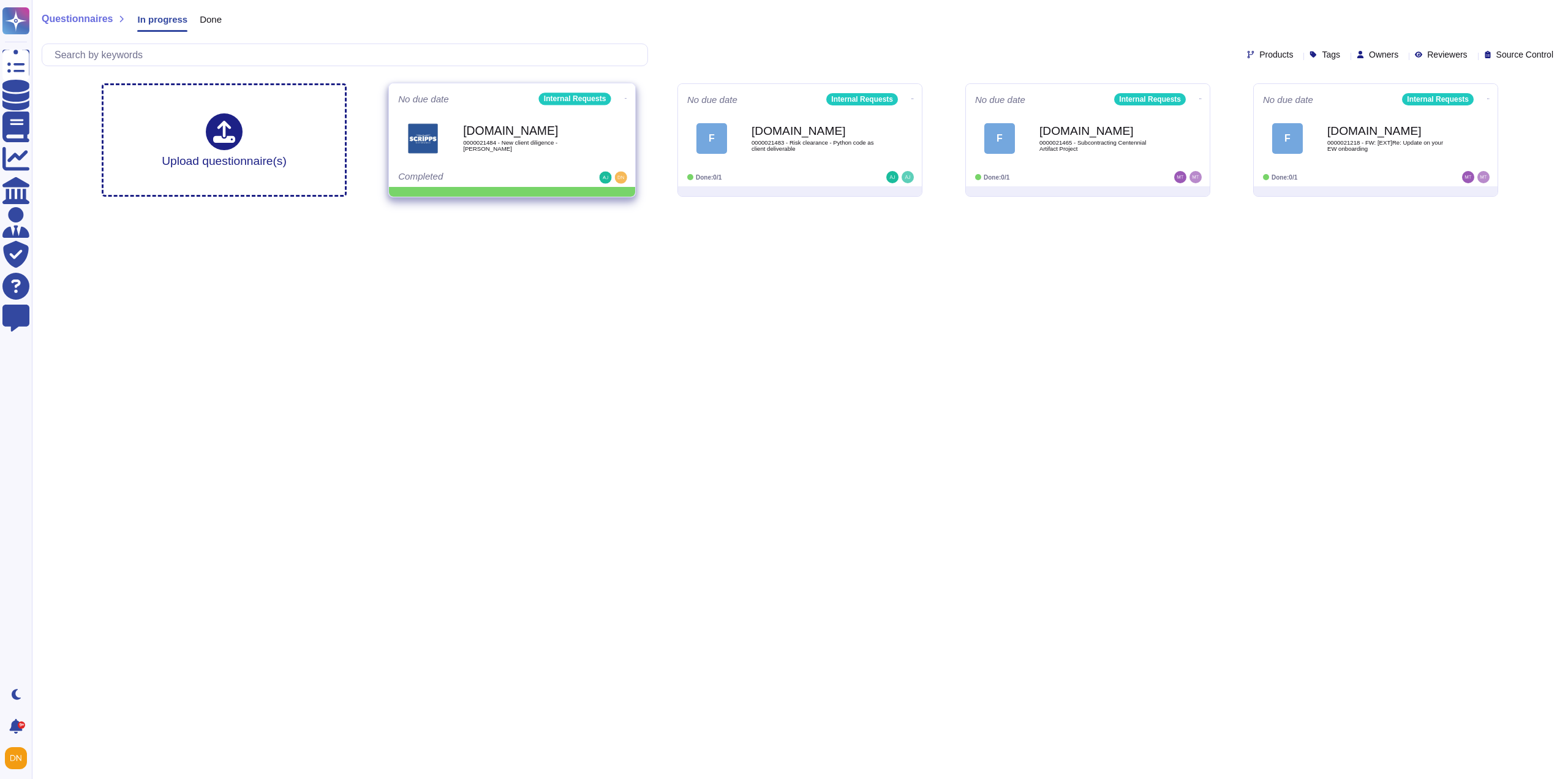
click at [625, 98] on icon at bounding box center [626, 98] width 2 height 1
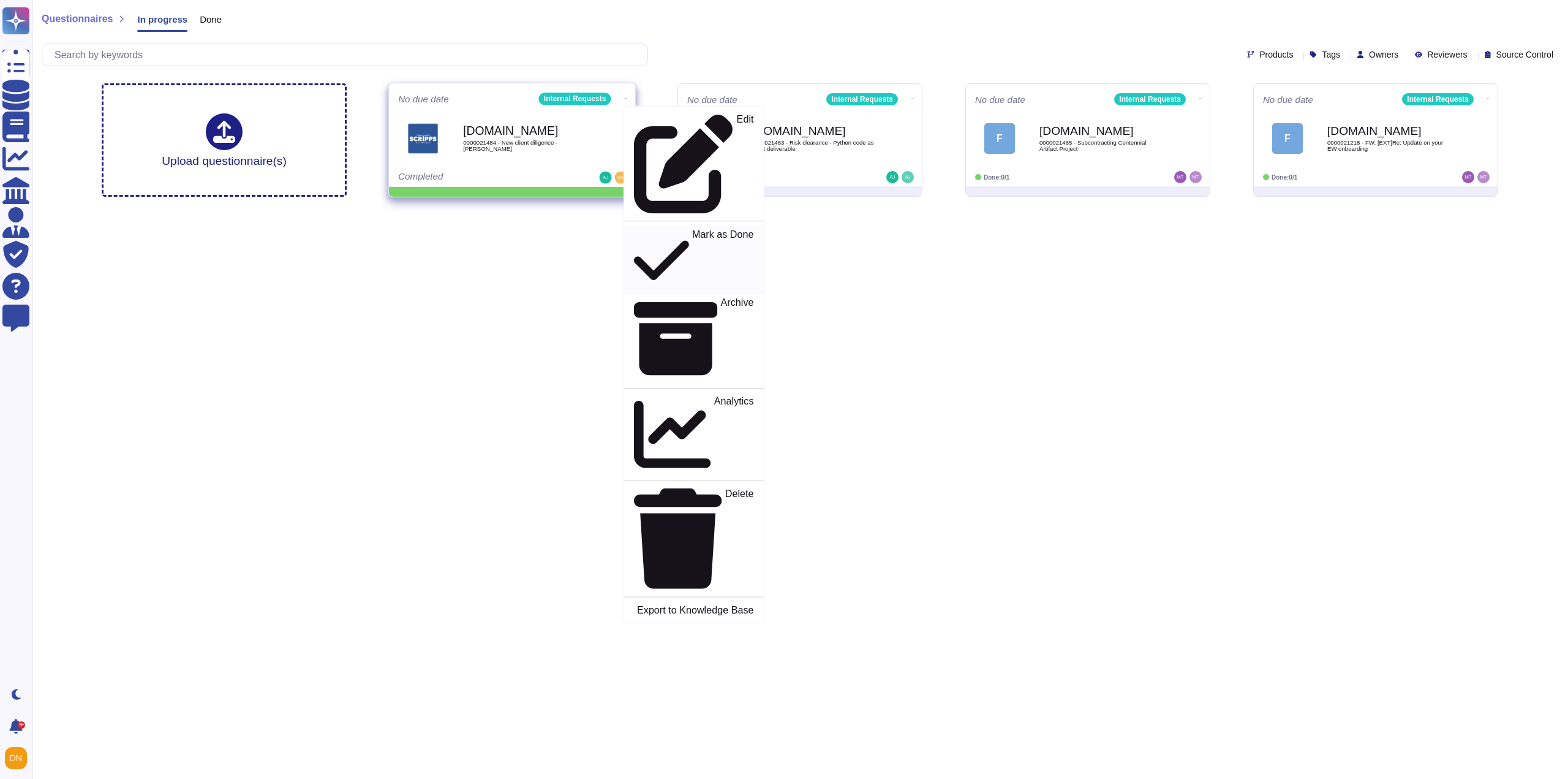
click at [692, 229] on p "Mark as Done" at bounding box center [722, 259] width 62 height 62
